Goal: Book appointment/travel/reservation

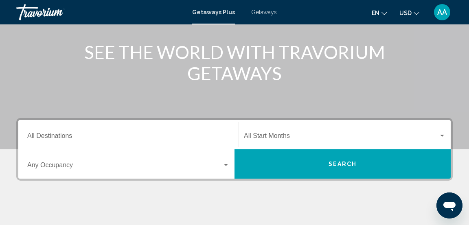
scroll to position [96, 0]
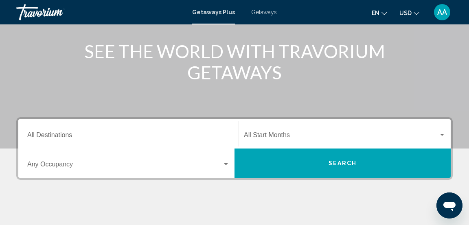
click at [267, 11] on span "Getaways" at bounding box center [264, 12] width 26 height 7
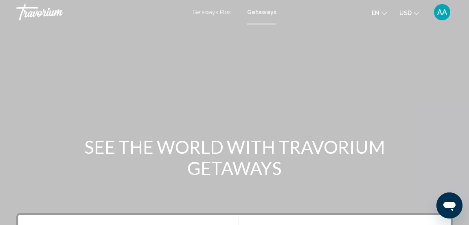
click at [281, 125] on div "Main content" at bounding box center [234, 122] width 469 height 244
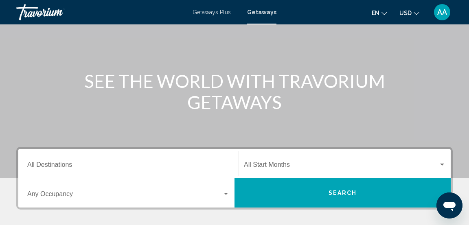
scroll to position [71, 0]
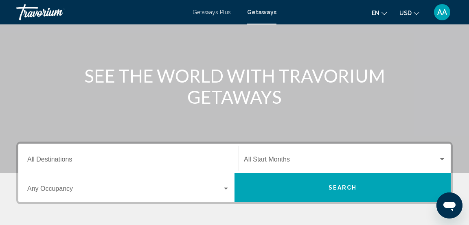
click at [217, 188] on span "Search widget" at bounding box center [124, 190] width 195 height 7
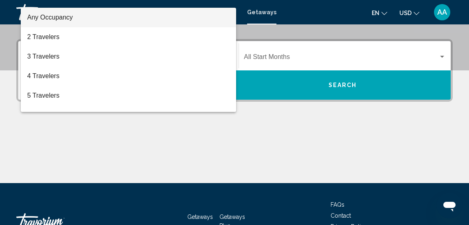
scroll to position [186, 0]
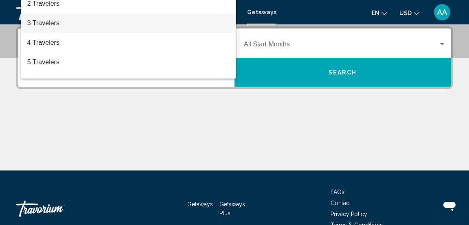
click at [70, 33] on span "3 Travelers" at bounding box center [128, 23] width 202 height 20
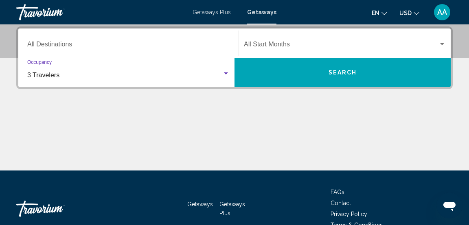
click at [435, 45] on span "Search widget" at bounding box center [341, 45] width 195 height 7
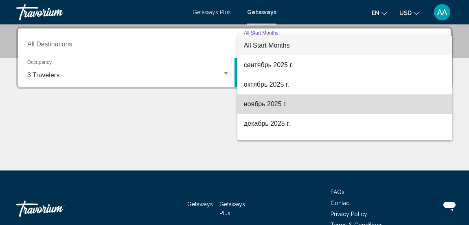
click at [306, 103] on span "ноябрь 2025 г." at bounding box center [345, 104] width 202 height 20
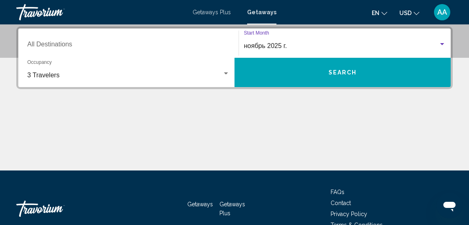
click at [380, 77] on button "Search" at bounding box center [342, 72] width 216 height 29
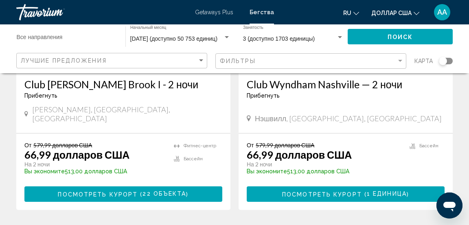
scroll to position [1666, 0]
